Goal: Find specific page/section: Find specific page/section

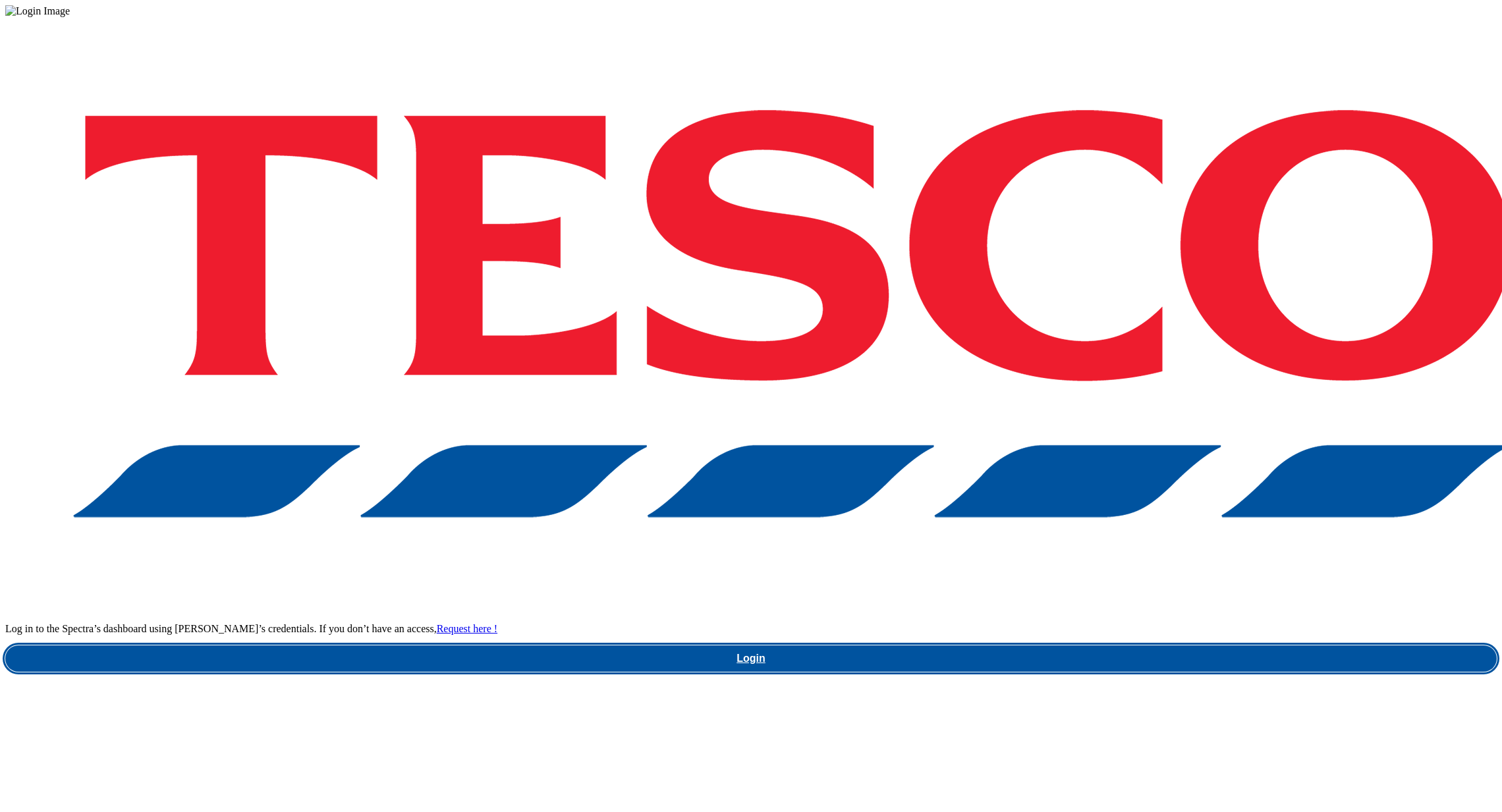
click at [1092, 586] on link "Login" at bounding box center [751, 659] width 1492 height 27
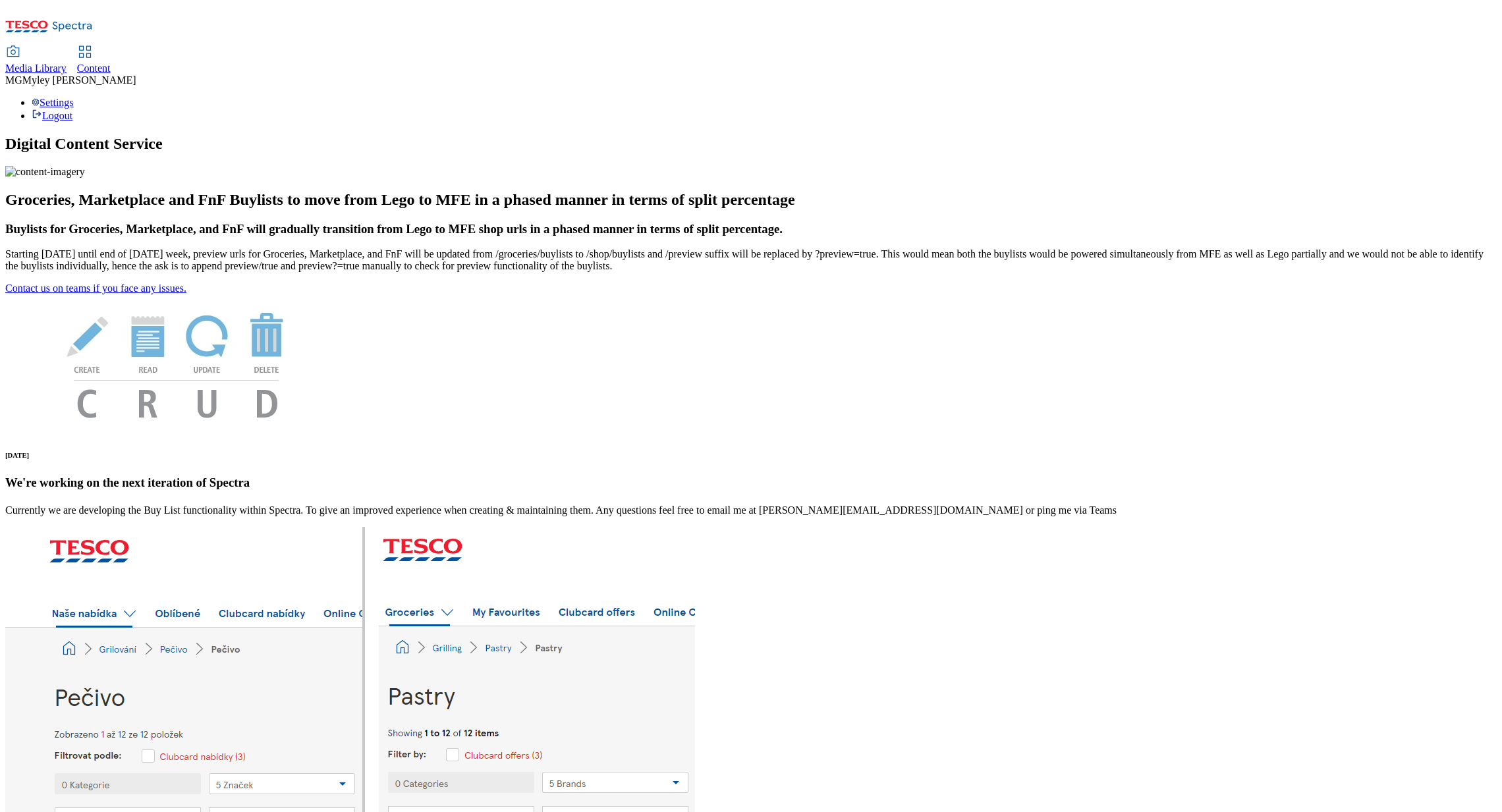
click at [66, 62] on span "Media Library" at bounding box center [36, 68] width 62 height 11
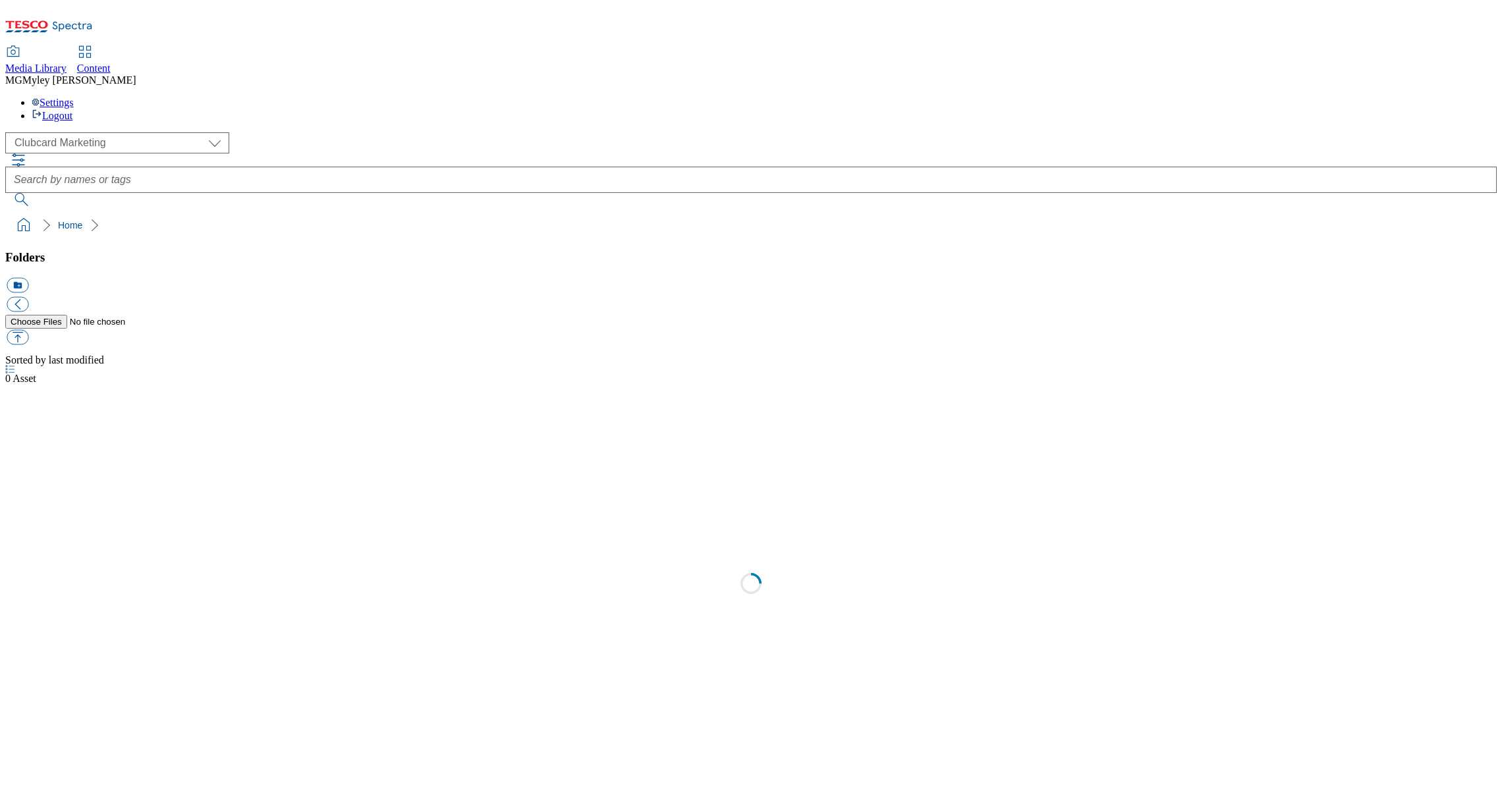
scroll to position [1, 0]
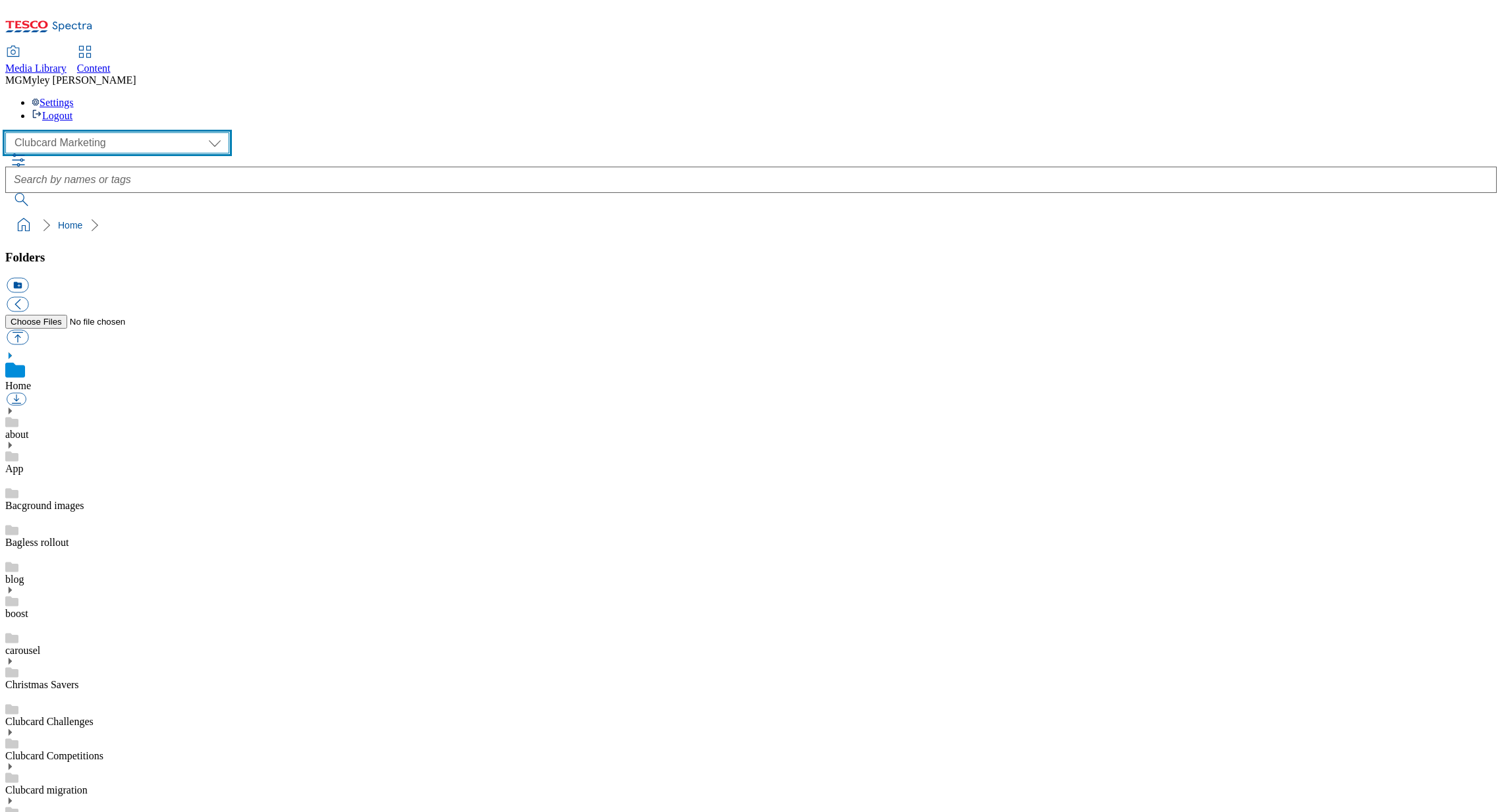
click at [118, 132] on select "Clubcard Marketing Dotcom UK GHS Marketing UK GHS ROI iGHS Marketing CE MCA CZ …" at bounding box center [118, 143] width 224 height 21
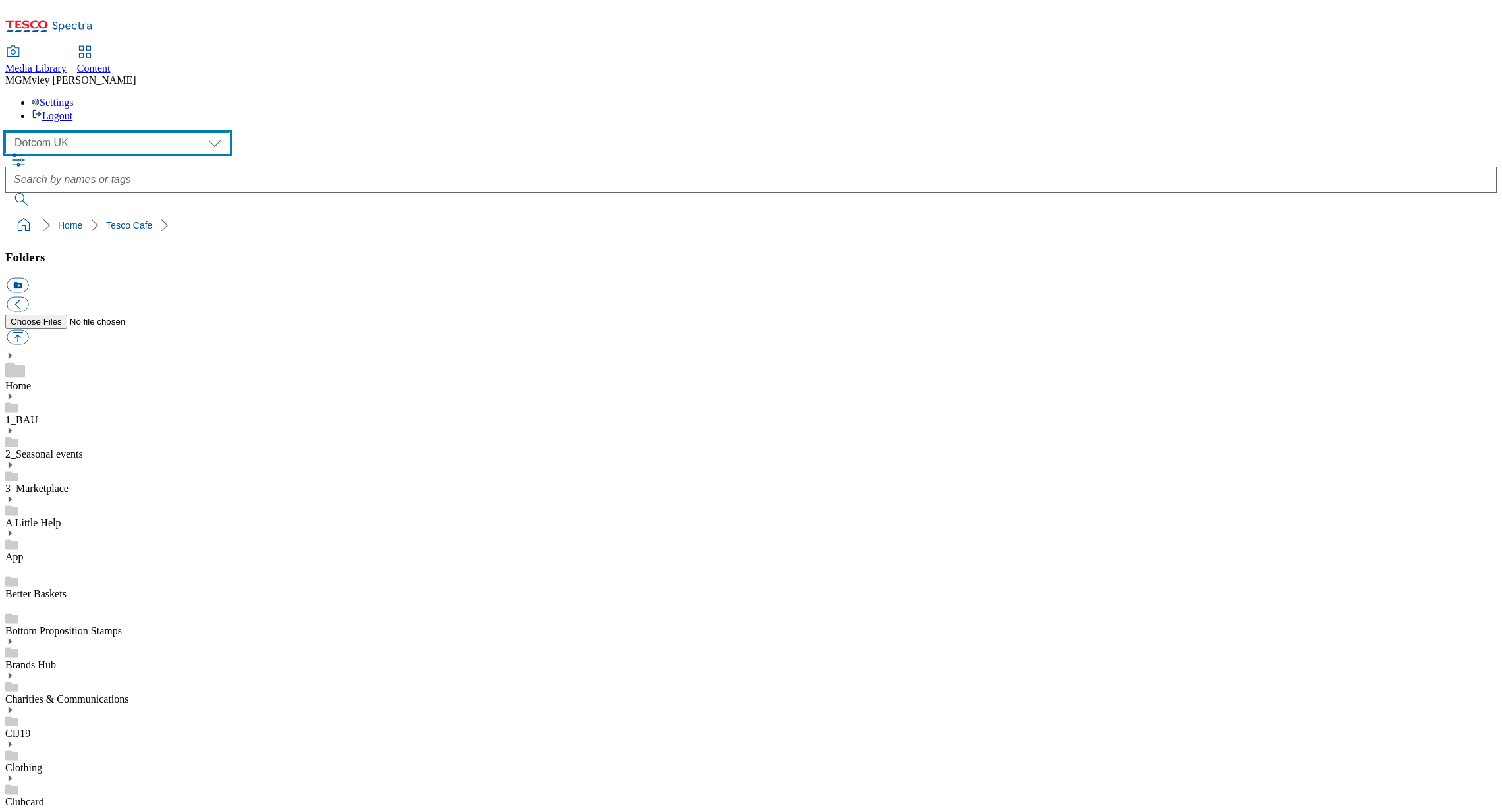
click at [91, 132] on select "Clubcard Marketing Dotcom UK GHS Marketing UK GHS ROI iGHS Marketing CE MCA CZ …" at bounding box center [118, 143] width 224 height 21
select select "flare-ghs-mktg"
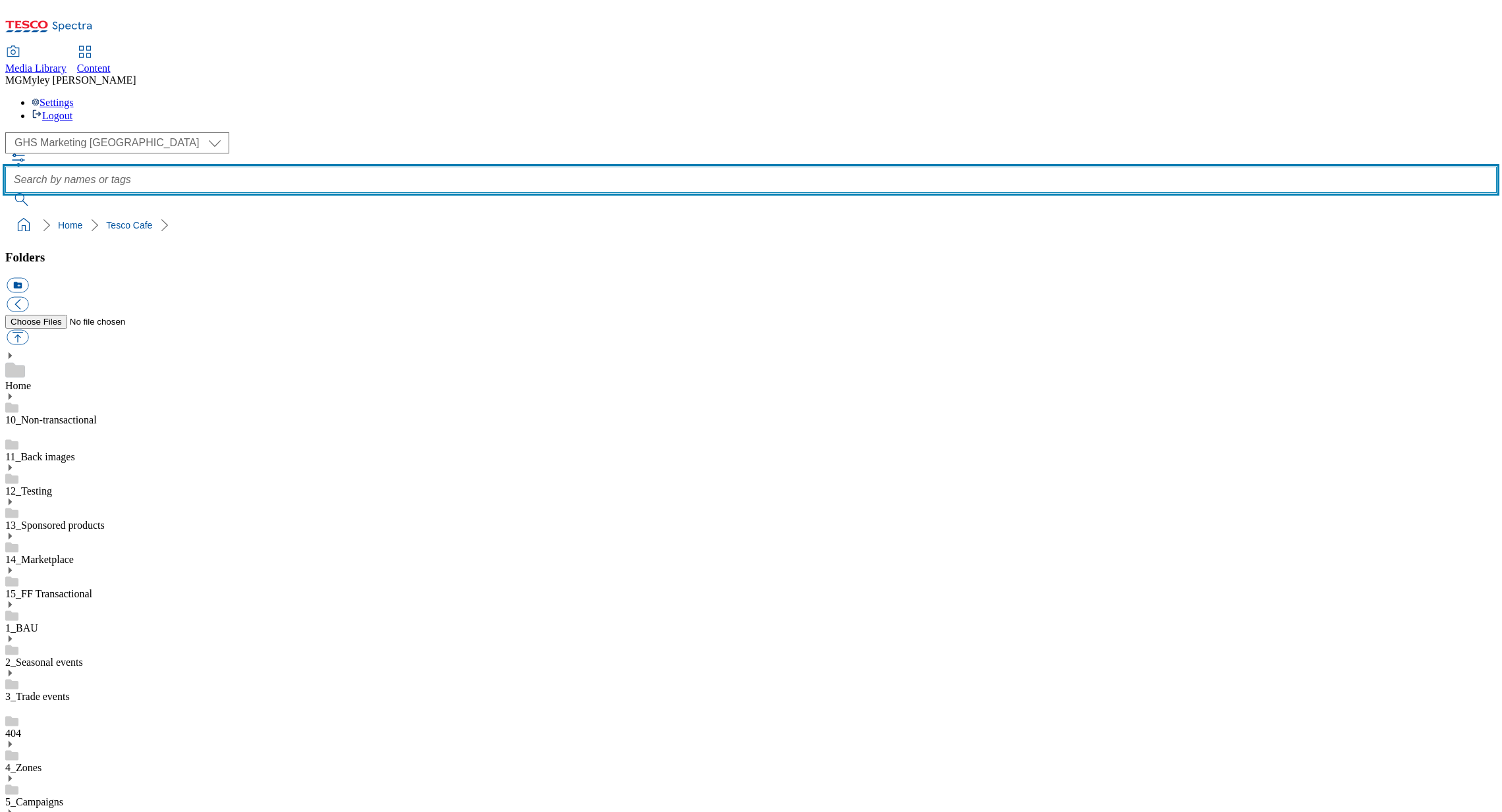
click at [588, 166] on input "text" at bounding box center [751, 180] width 1492 height 27
type input "cafe"
click at [6, 193] on button "submit" at bounding box center [22, 199] width 34 height 13
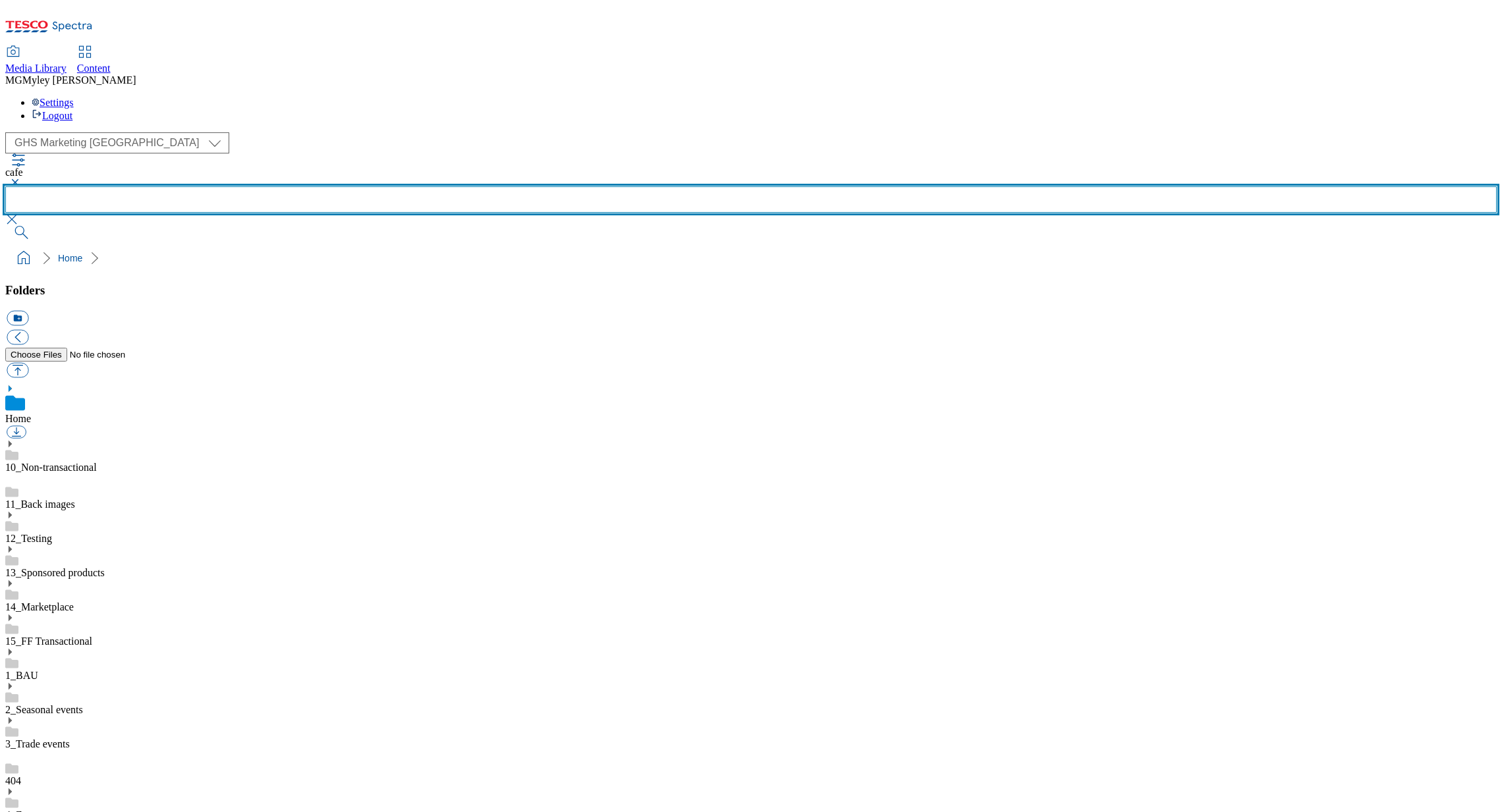
scroll to position [8, 0]
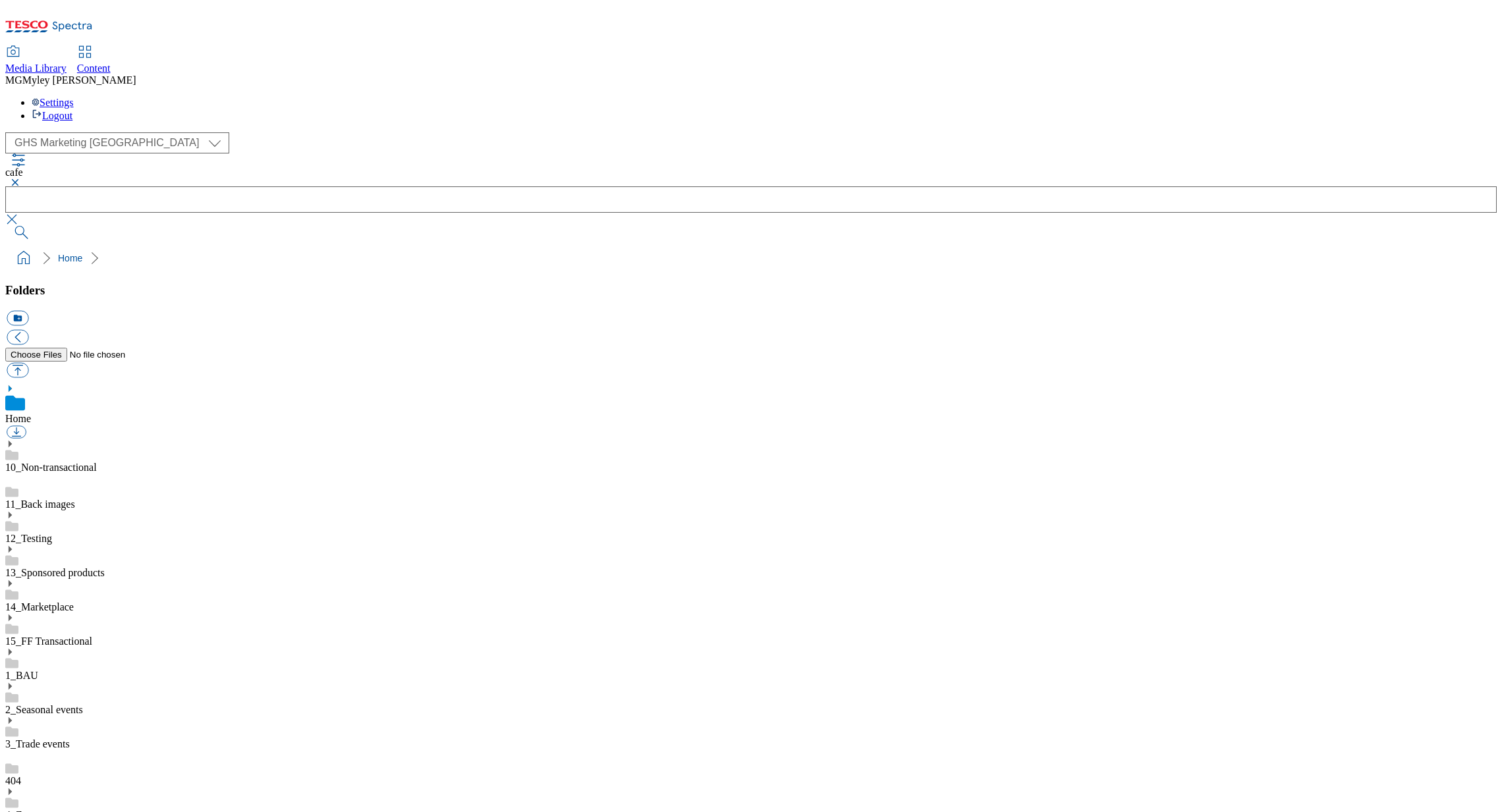
click at [21, 213] on button "button" at bounding box center [13, 219] width 16 height 13
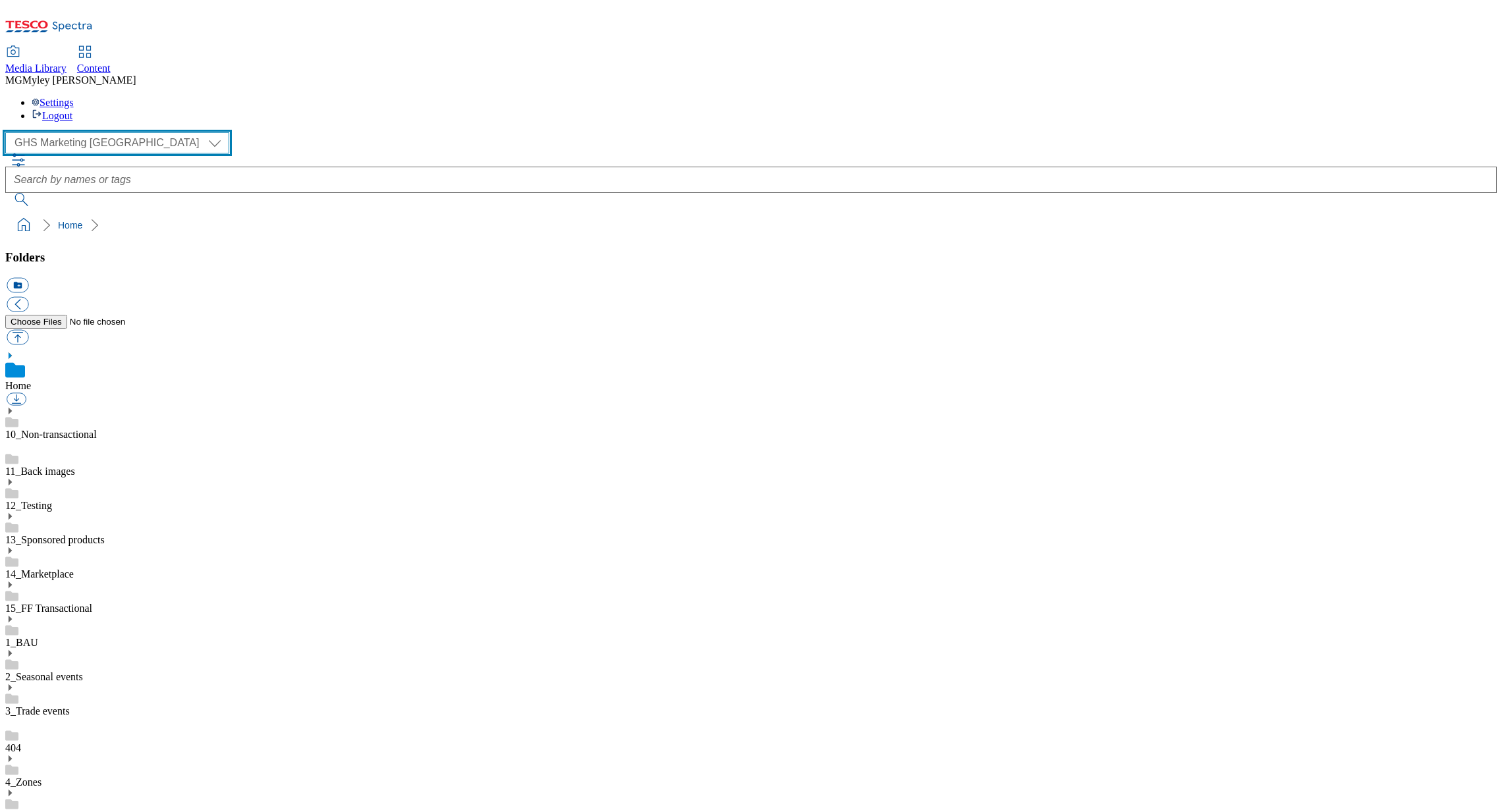
click at [71, 132] on select "Clubcard Marketing Dotcom UK GHS Marketing UK GHS ROI iGHS Marketing CE MCA CZ …" at bounding box center [118, 143] width 224 height 21
select select "flare-homepage"
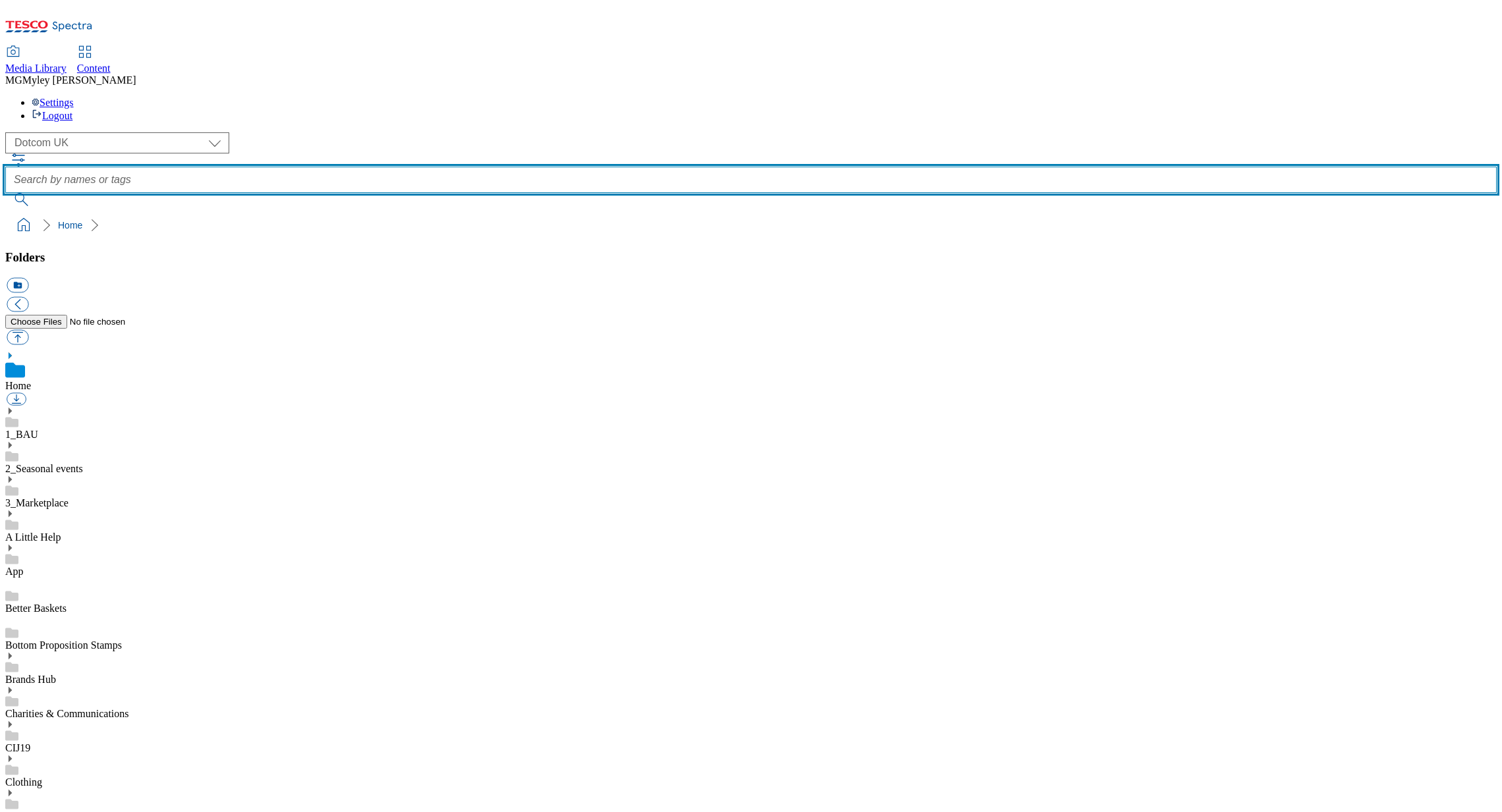
click at [581, 166] on input "text" at bounding box center [751, 180] width 1492 height 27
type input "tesco cafe"
click at [6, 193] on button "submit" at bounding box center [22, 199] width 34 height 13
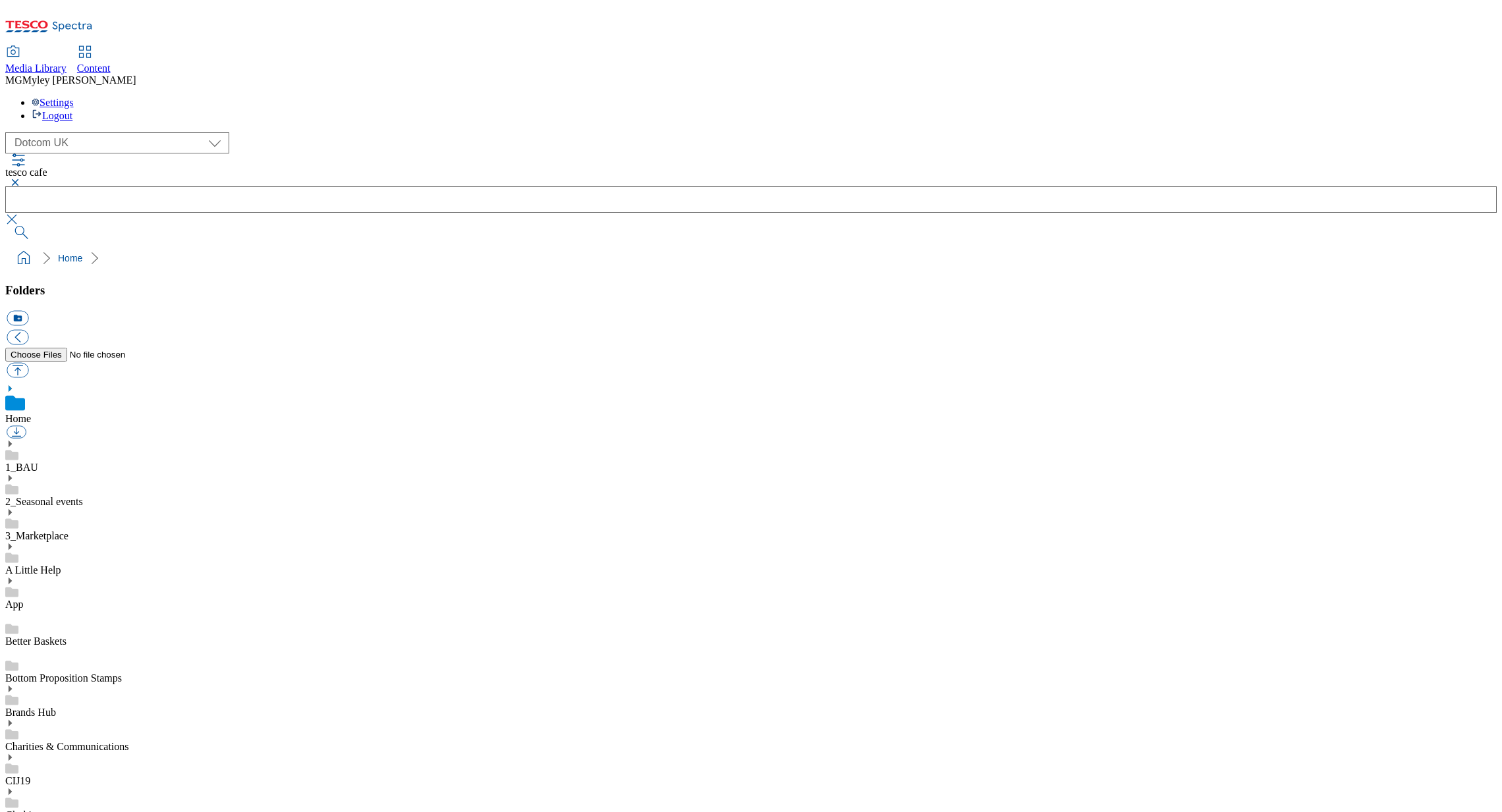
click at [591, 245] on ol "Home" at bounding box center [755, 258] width 1483 height 25
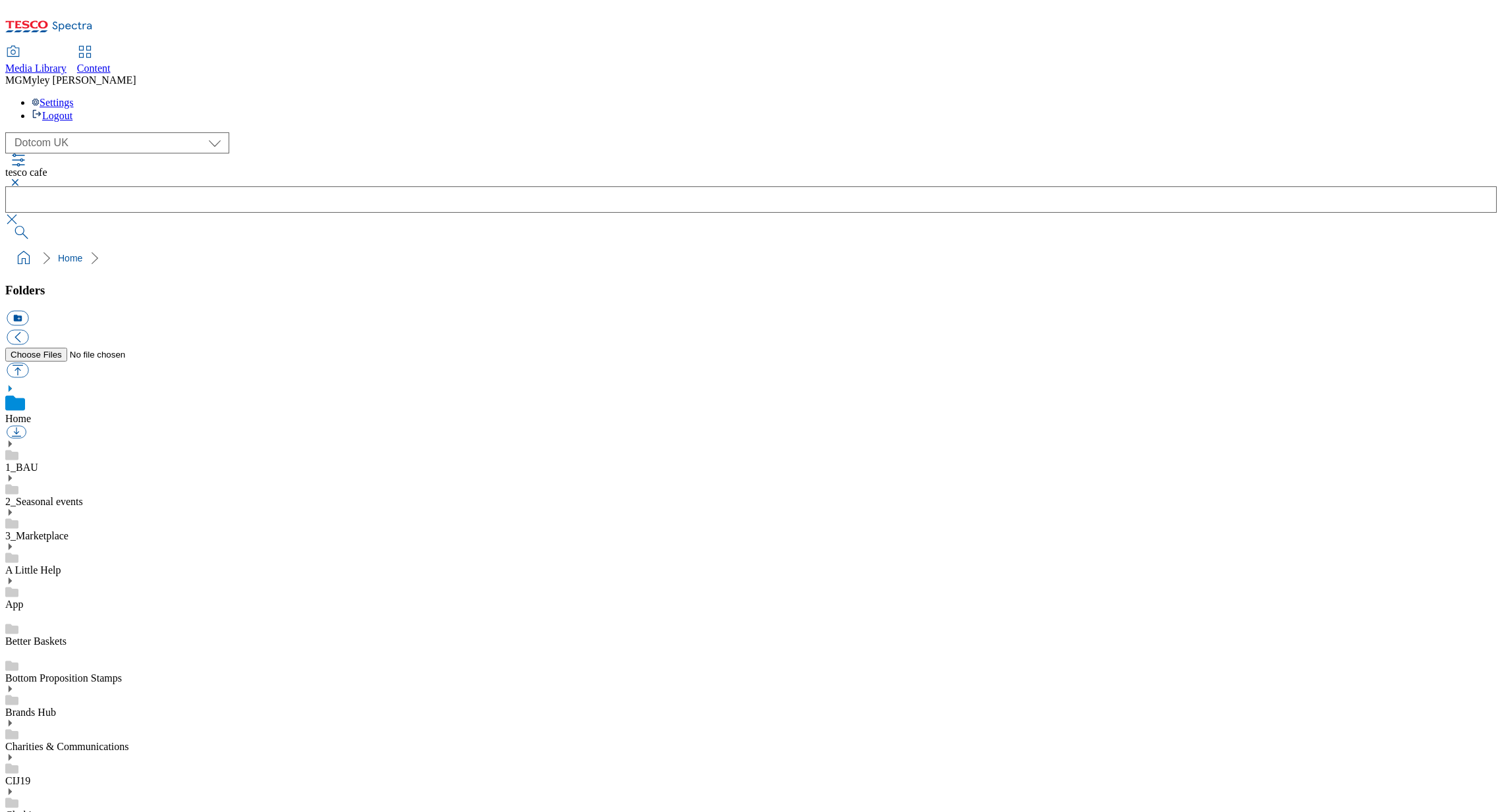
scroll to position [0, 0]
